Goal: Information Seeking & Learning: Learn about a topic

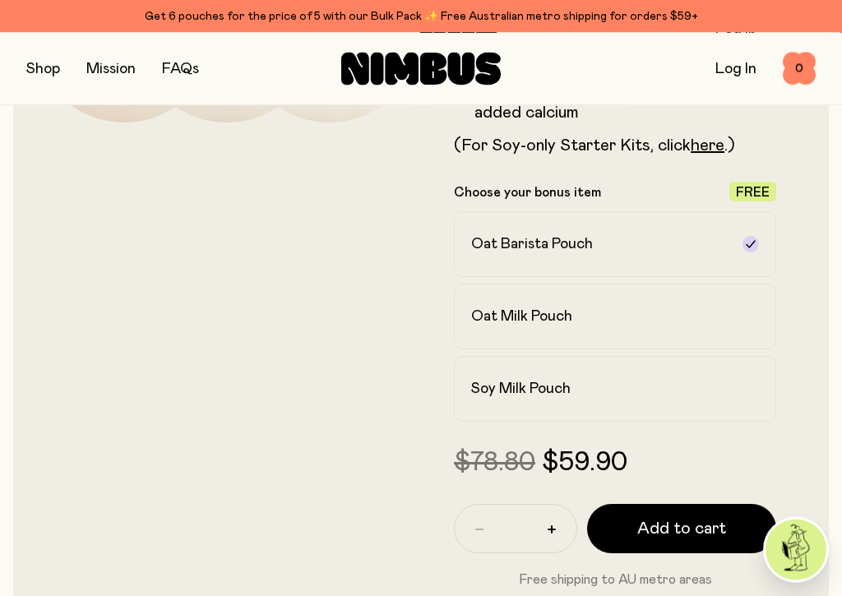
scroll to position [404, 0]
click at [583, 315] on div "Oat Milk Pouch" at bounding box center [600, 317] width 258 height 20
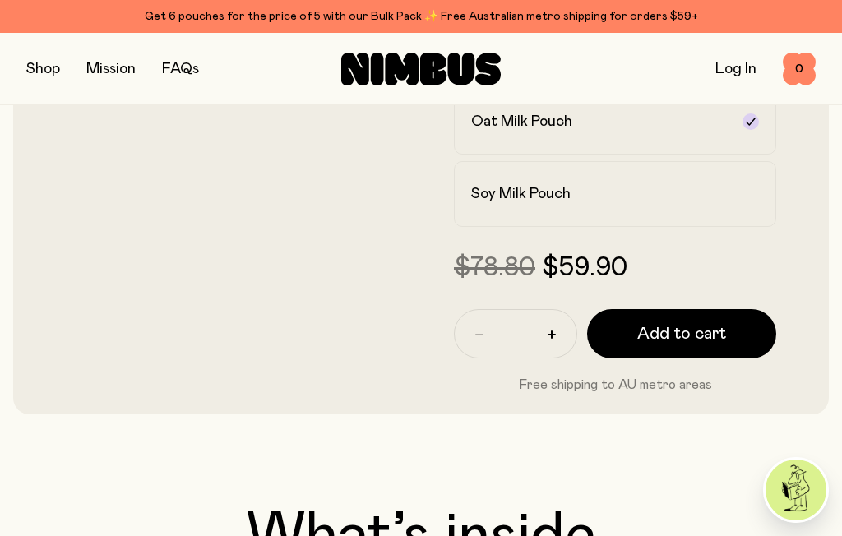
scroll to position [596, 0]
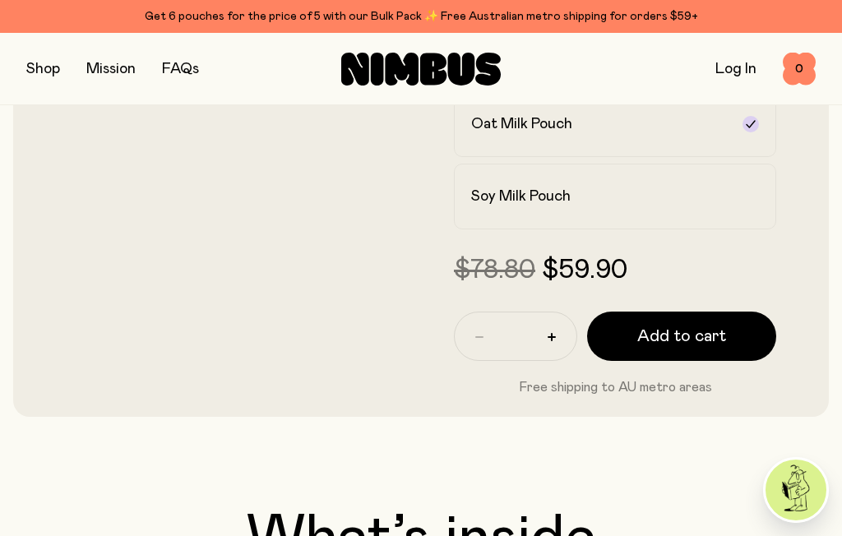
click at [38, 69] on button "button" at bounding box center [43, 69] width 34 height 23
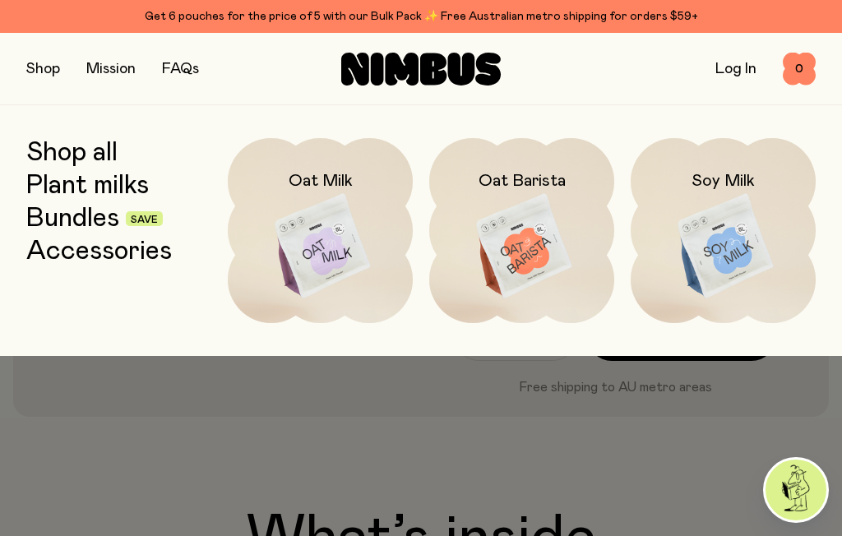
click at [538, 254] on img at bounding box center [521, 246] width 185 height 217
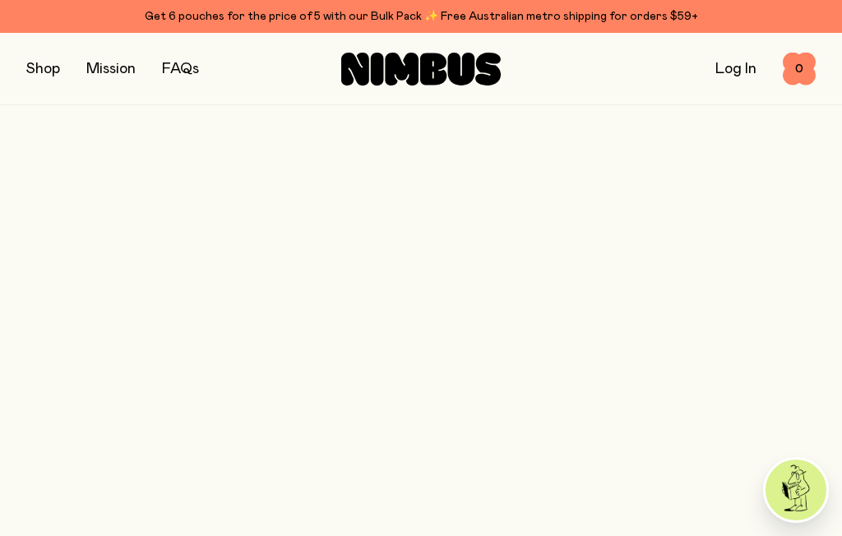
scroll to position [596, 0]
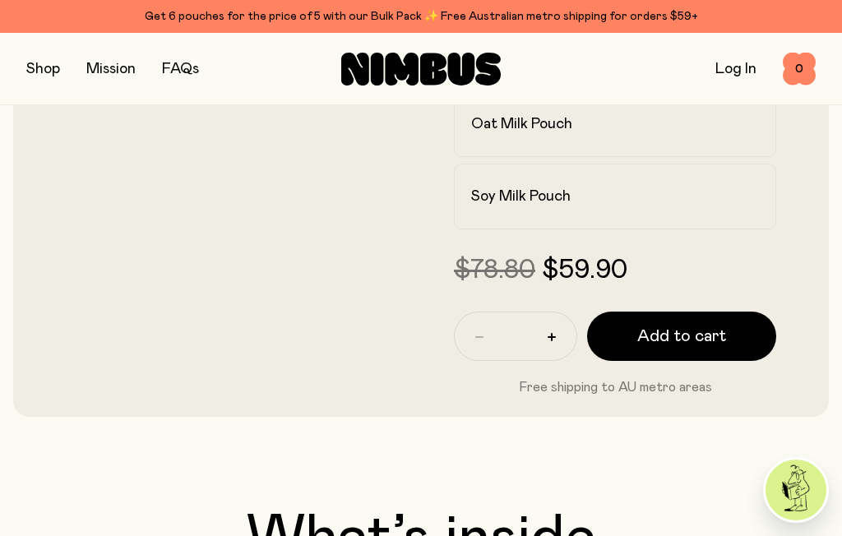
click at [49, 67] on button "button" at bounding box center [43, 69] width 34 height 23
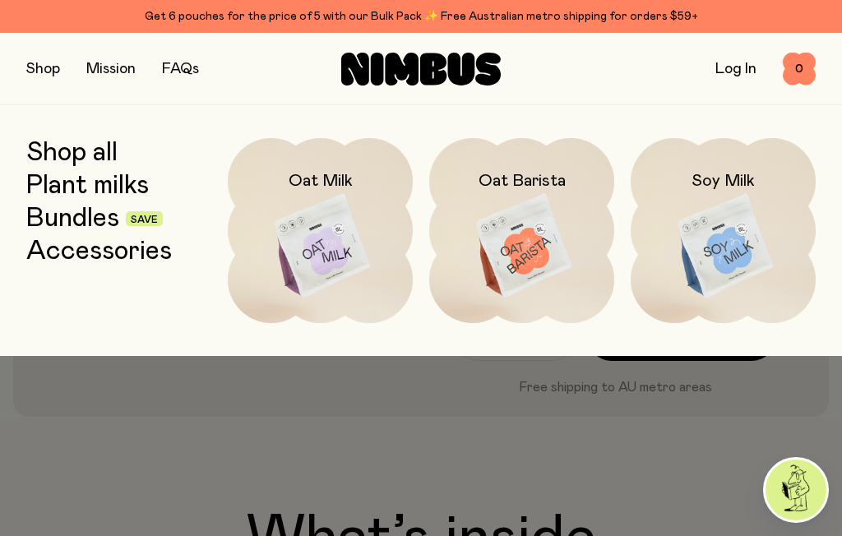
click at [323, 223] on img at bounding box center [320, 246] width 185 height 217
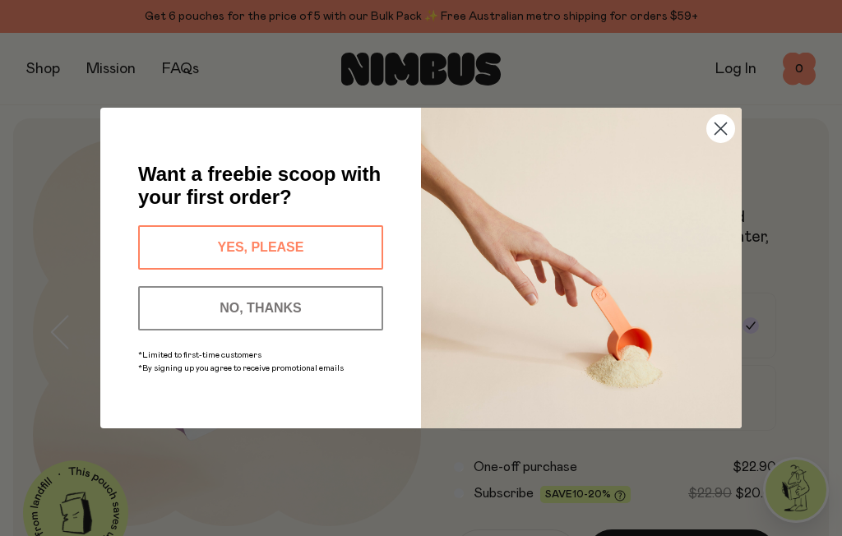
click at [724, 120] on circle "Close dialog" at bounding box center [720, 128] width 27 height 27
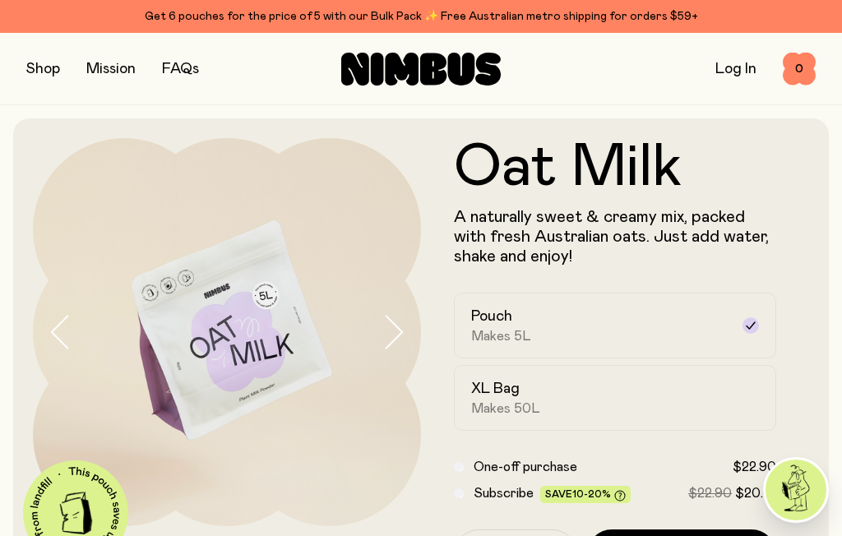
click at [187, 67] on link "FAQs" at bounding box center [180, 69] width 37 height 15
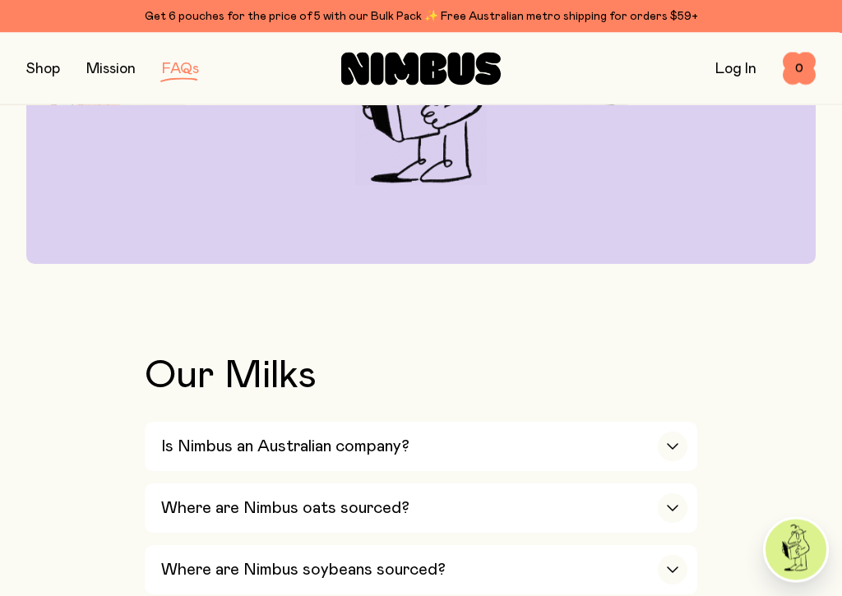
click at [671, 449] on icon "button" at bounding box center [672, 447] width 13 height 7
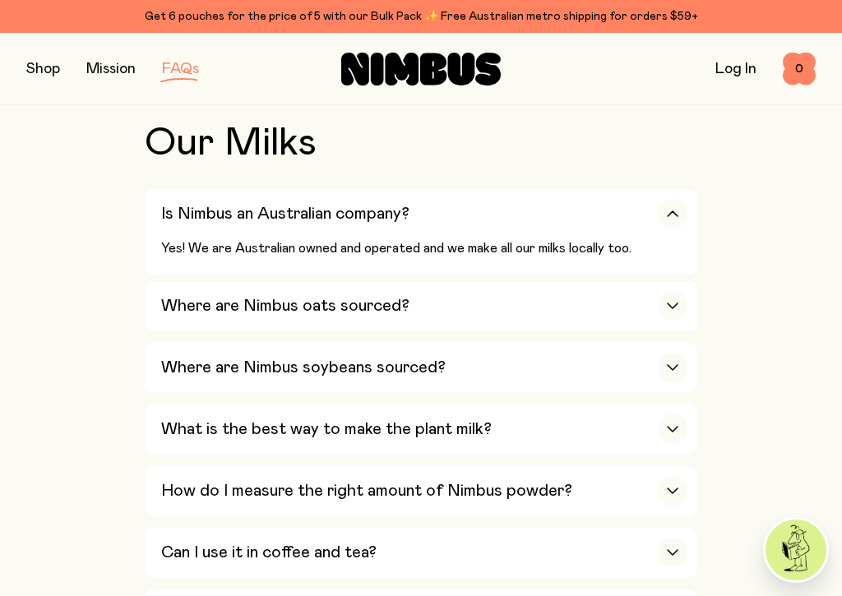
scroll to position [597, 0]
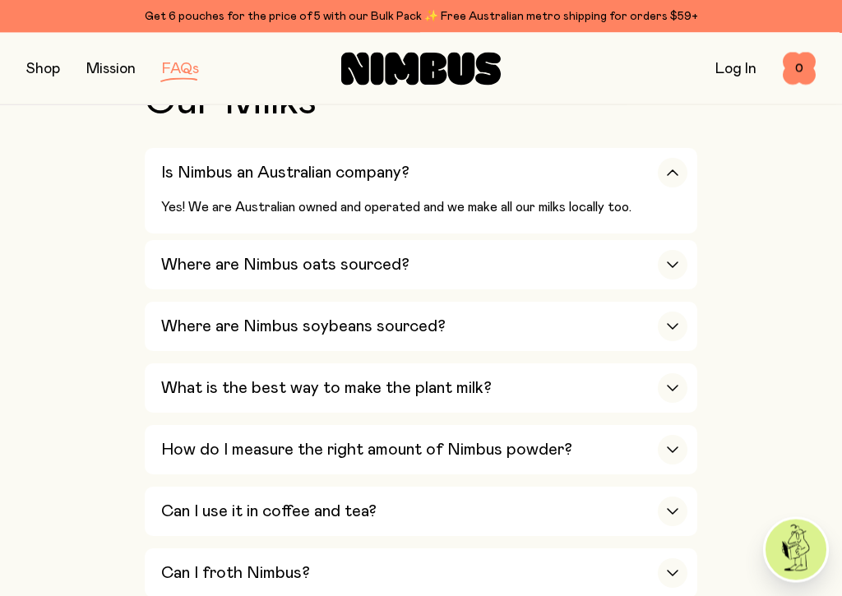
click at [660, 267] on div "button" at bounding box center [673, 266] width 30 height 30
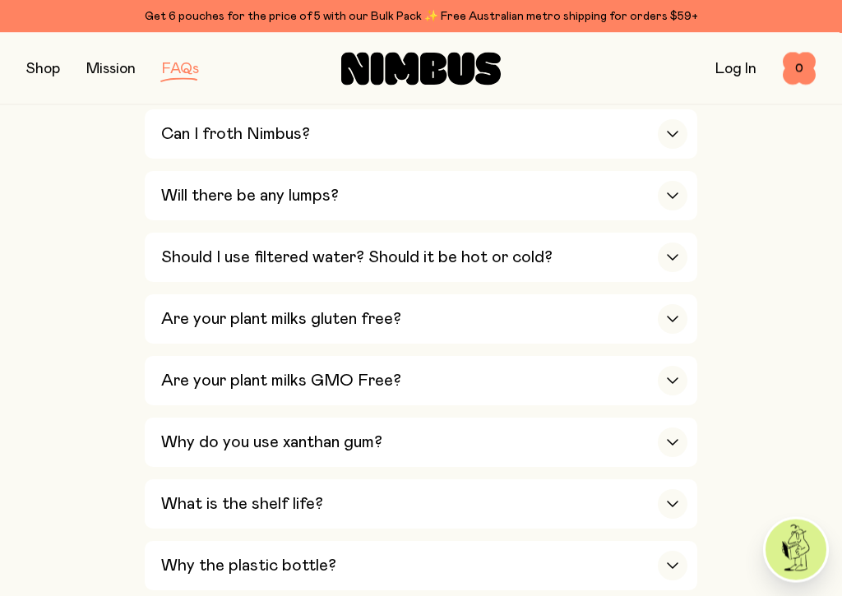
scroll to position [1150, 0]
click at [644, 232] on div "Should I use filtered water? Should it be hot or cold?" at bounding box center [424, 256] width 526 height 49
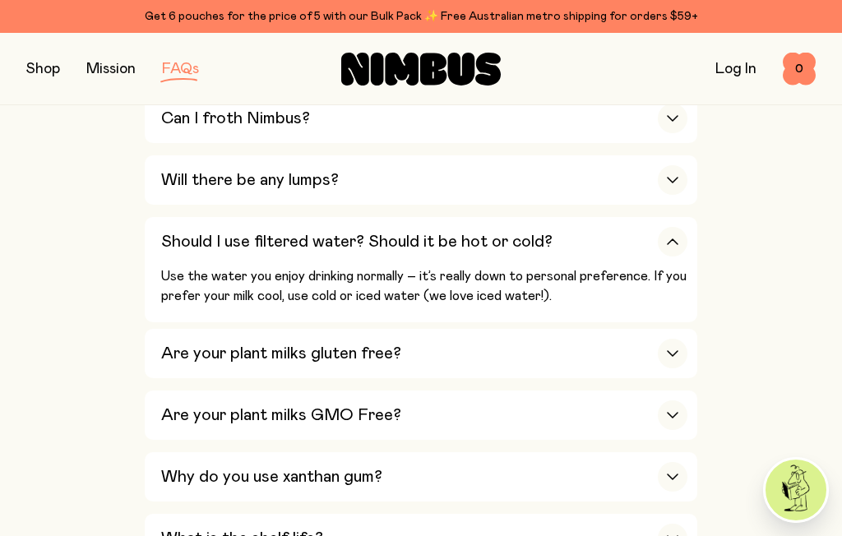
scroll to position [1022, 0]
click at [577, 452] on div "Why do you use xanthan gum?" at bounding box center [424, 476] width 526 height 49
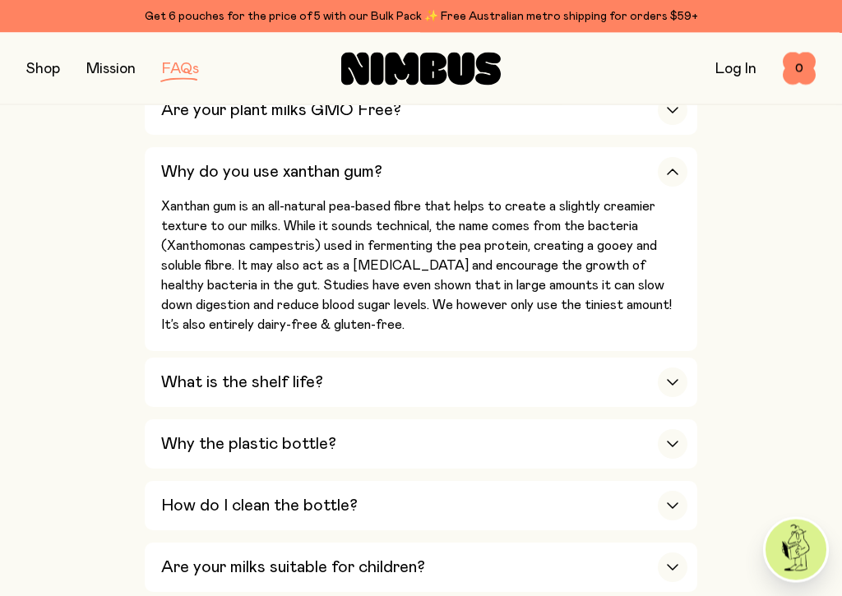
click at [659, 368] on div "button" at bounding box center [673, 383] width 30 height 30
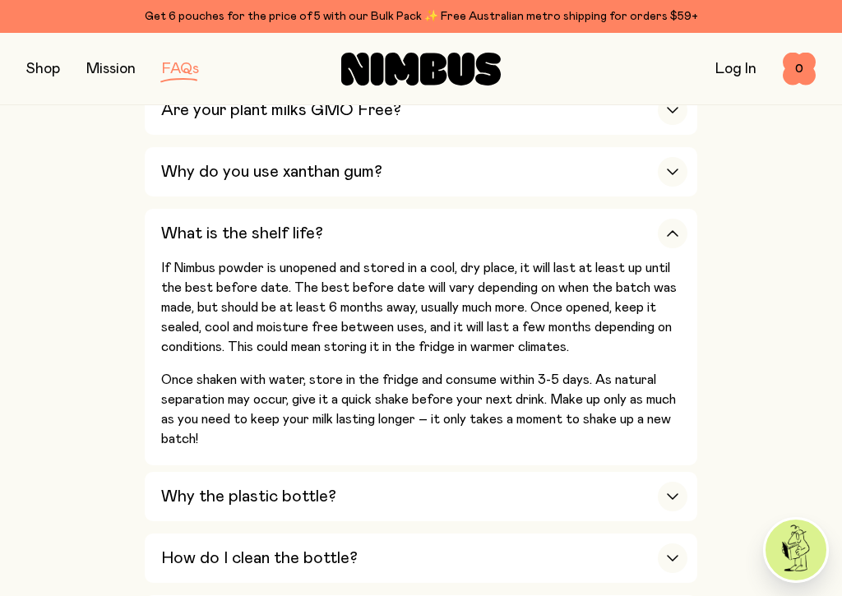
click at [592, 472] on div "Why the plastic bottle?" at bounding box center [424, 496] width 526 height 49
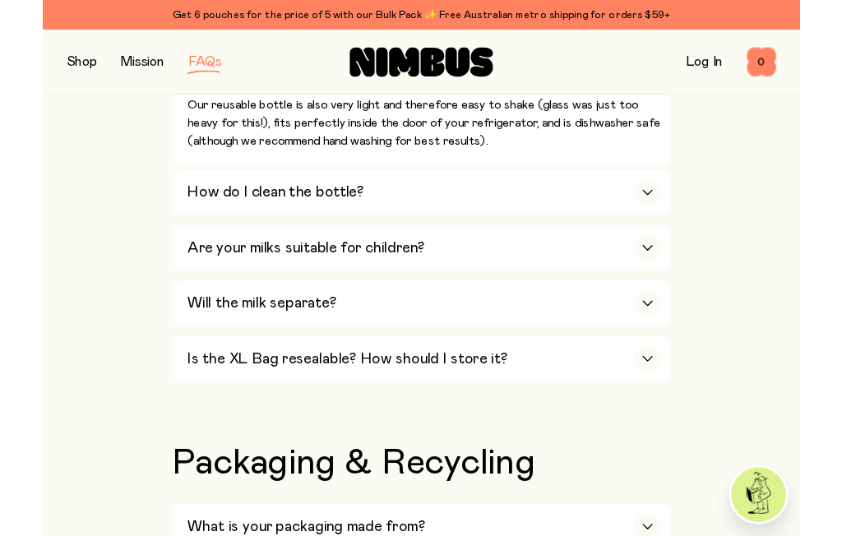
scroll to position [1817, 0]
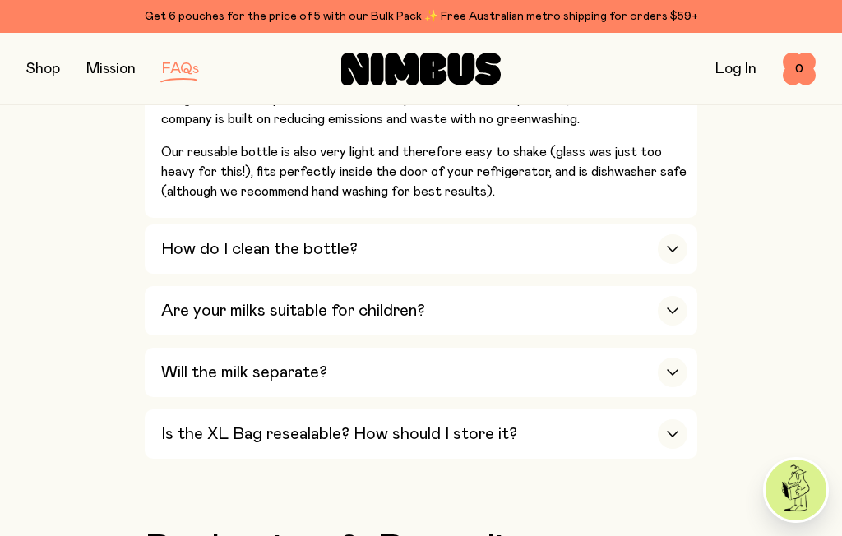
click at [613, 410] on div "Is the XL Bag resealable? How should I store it?" at bounding box center [424, 434] width 526 height 49
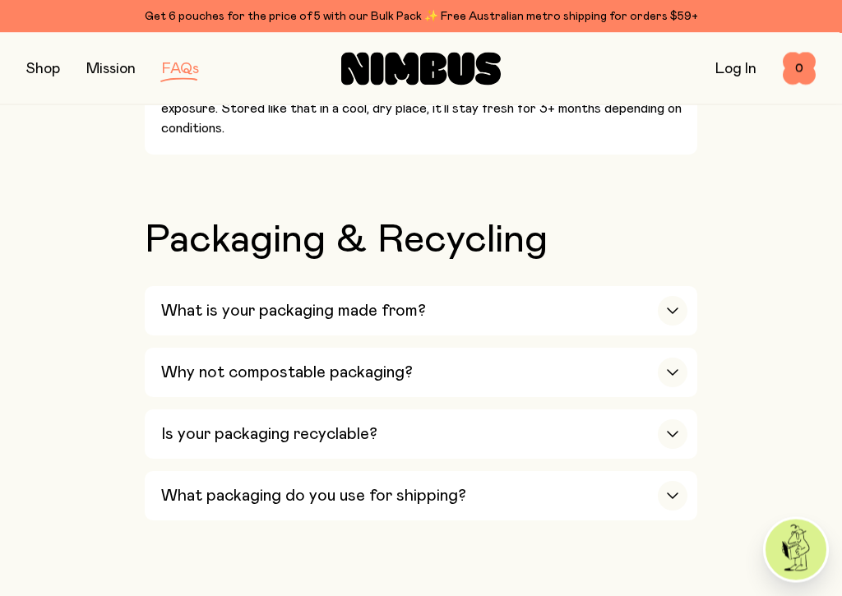
scroll to position [1804, 0]
click at [659, 358] on div "button" at bounding box center [673, 373] width 30 height 30
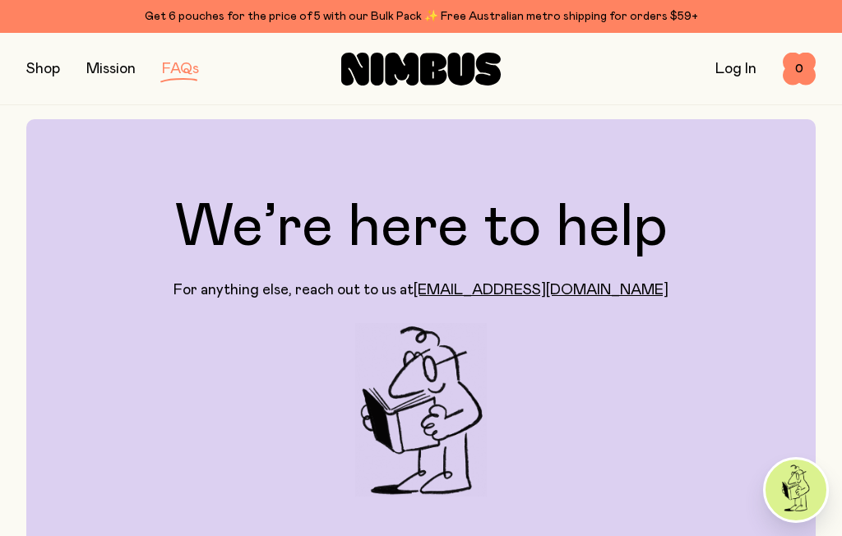
scroll to position [0, 0]
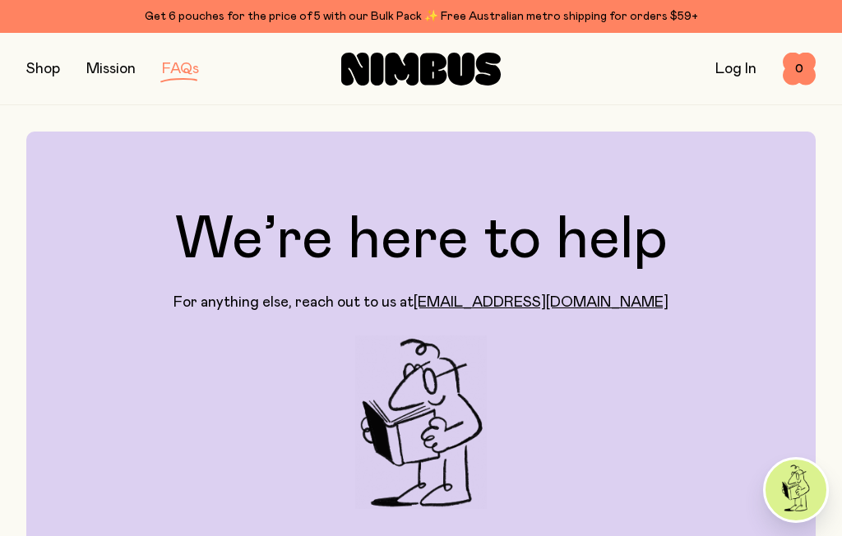
click at [39, 68] on button "button" at bounding box center [43, 69] width 34 height 23
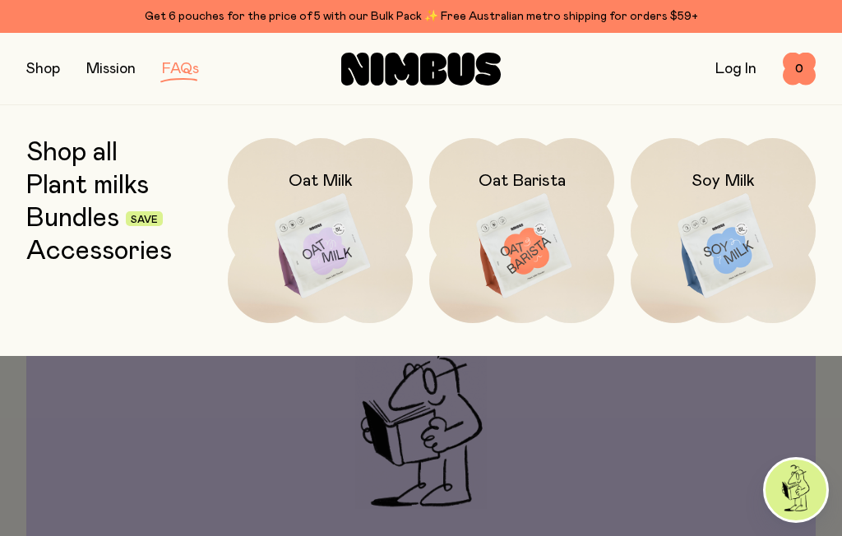
click at [331, 237] on img at bounding box center [320, 246] width 185 height 217
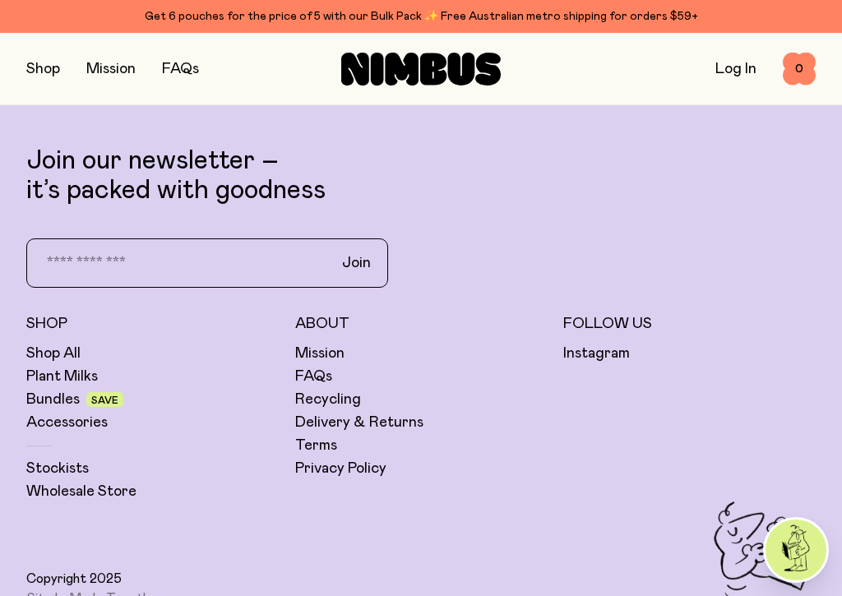
scroll to position [3934, 0]
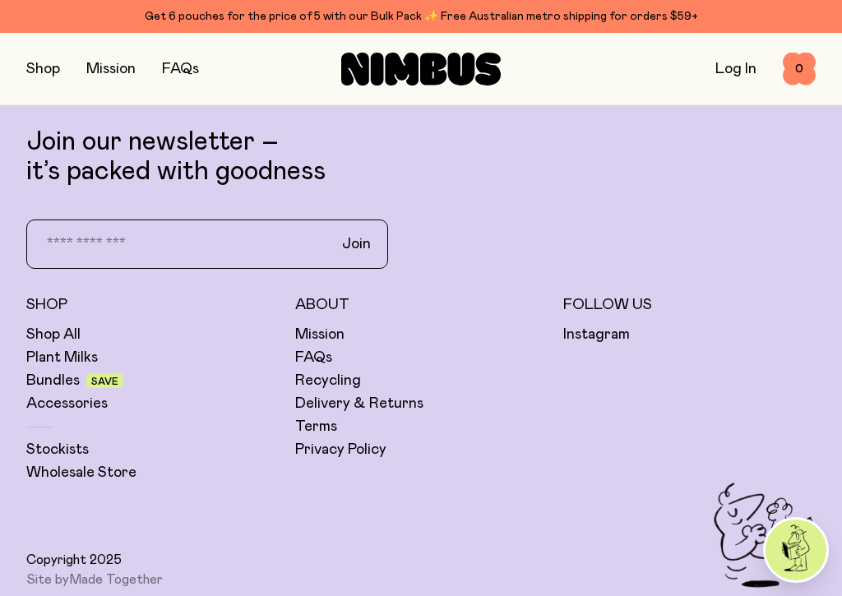
click at [67, 443] on link "Stockists" at bounding box center [57, 450] width 62 height 20
